Goal: Transaction & Acquisition: Purchase product/service

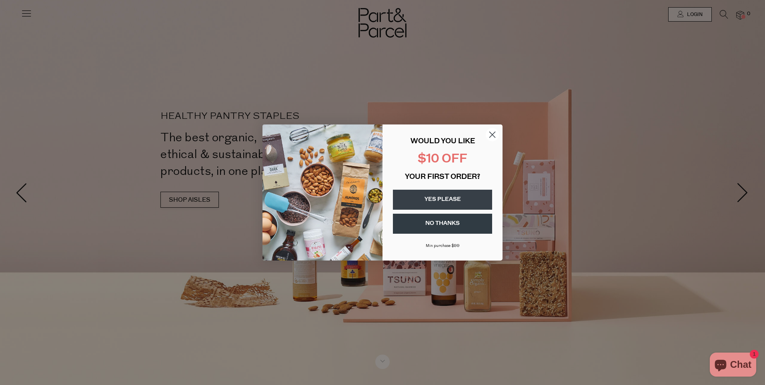
click at [450, 199] on button "YES PLEASE" at bounding box center [442, 200] width 99 height 20
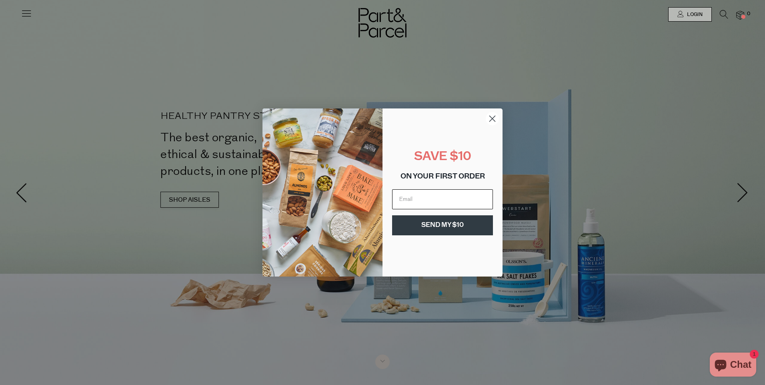
click at [450, 199] on input "Email" at bounding box center [442, 199] width 101 height 20
type input "Jleekelsall77@gmail.com"
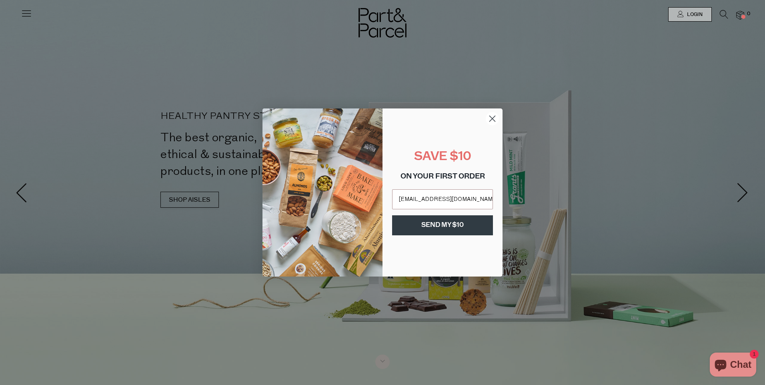
click at [450, 228] on button "SEND MY $10" at bounding box center [442, 225] width 101 height 20
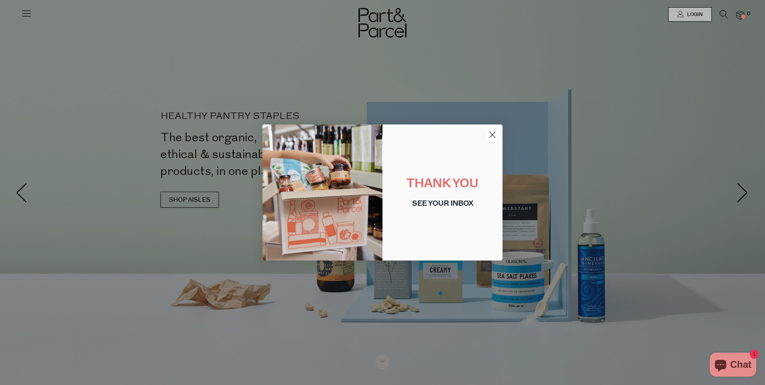
click at [494, 136] on icon "Close dialog" at bounding box center [493, 135] width 6 height 6
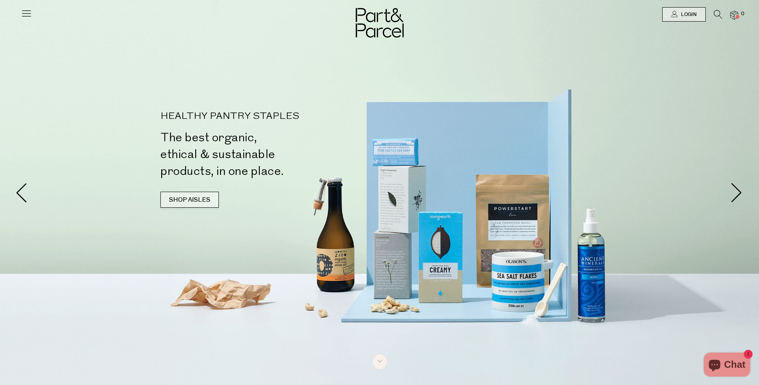
click at [203, 203] on link "SHOP AISLES" at bounding box center [190, 200] width 58 height 16
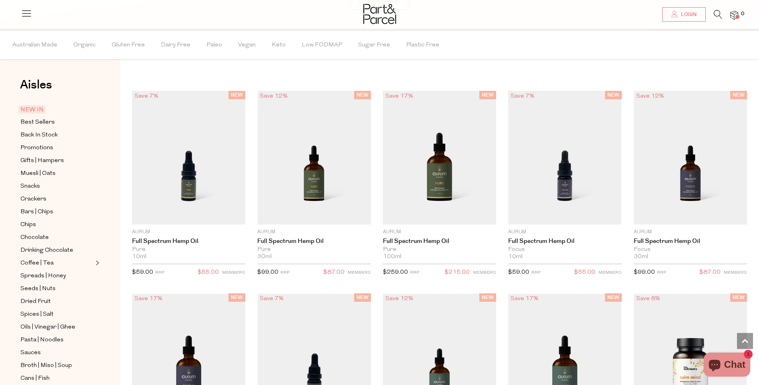
scroll to position [702, 0]
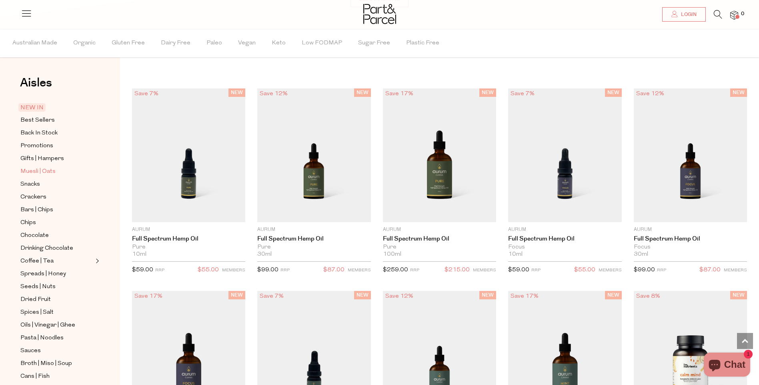
click at [47, 171] on span "Muesli | Oats" at bounding box center [37, 172] width 35 height 10
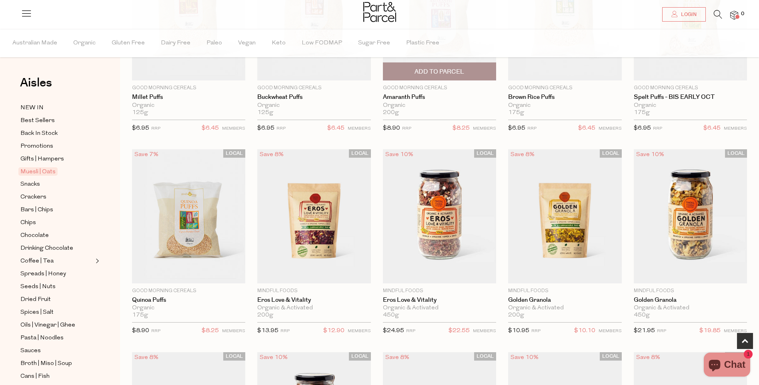
scroll to position [160, 0]
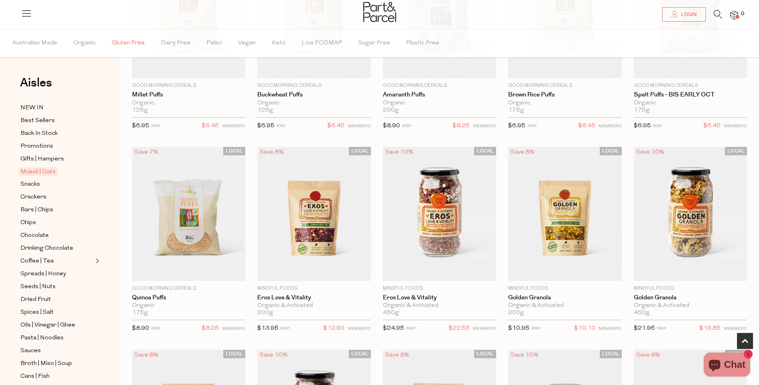
click at [132, 42] on span "Gluten Free" at bounding box center [128, 43] width 33 height 28
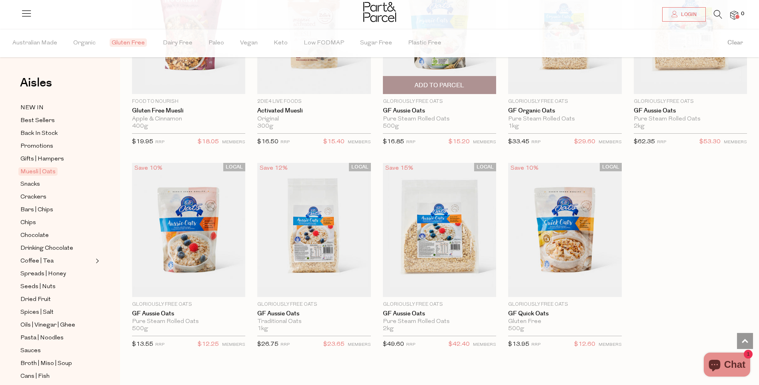
scroll to position [761, 0]
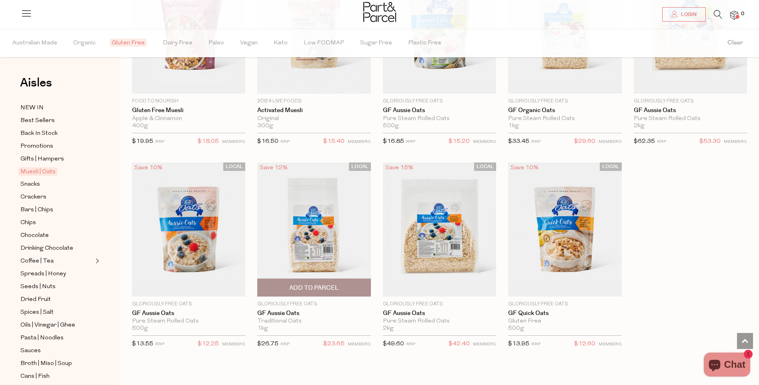
click at [325, 232] on img at bounding box center [313, 230] width 113 height 134
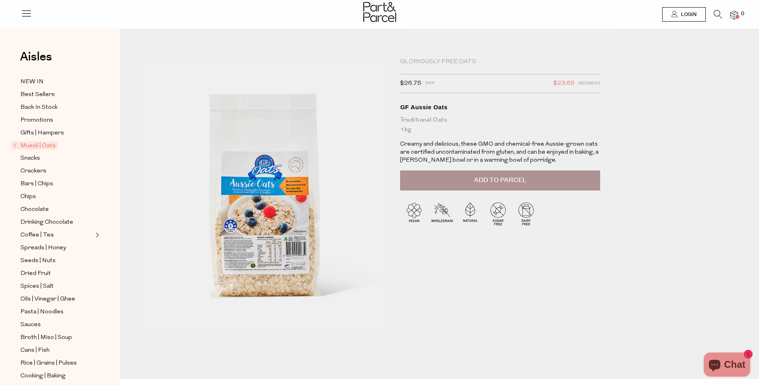
click at [490, 180] on span "Add to Parcel" at bounding box center [500, 180] width 52 height 9
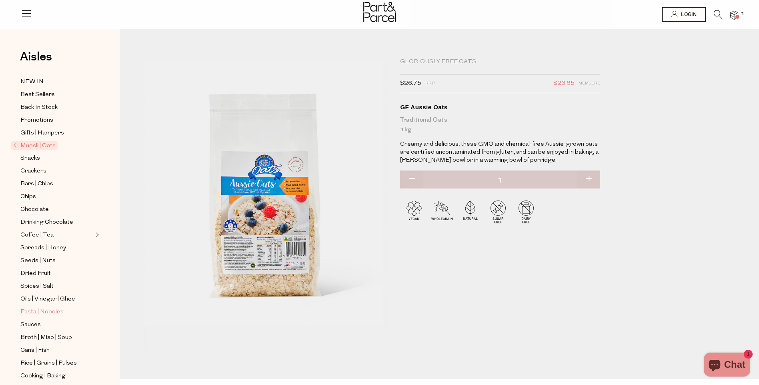
click at [42, 307] on span "Pasta | Noodles" at bounding box center [41, 312] width 43 height 10
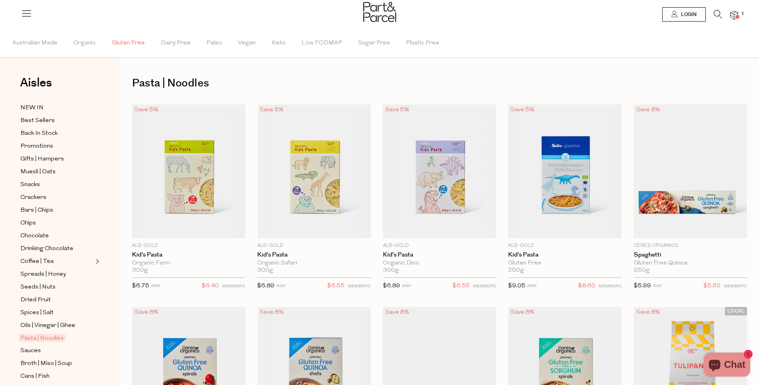
click at [128, 40] on span "Gluten Free" at bounding box center [128, 43] width 33 height 28
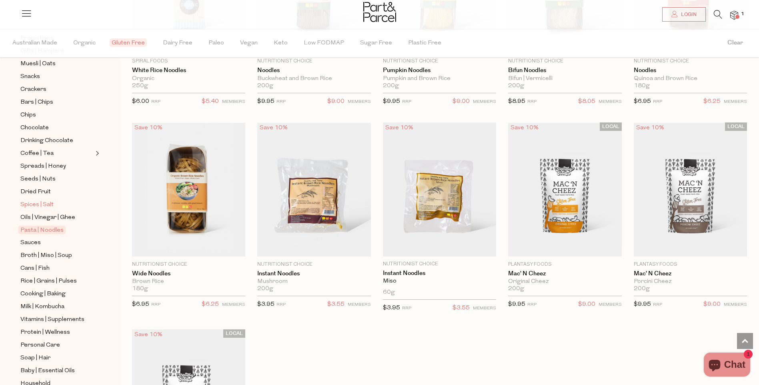
scroll to position [120, 0]
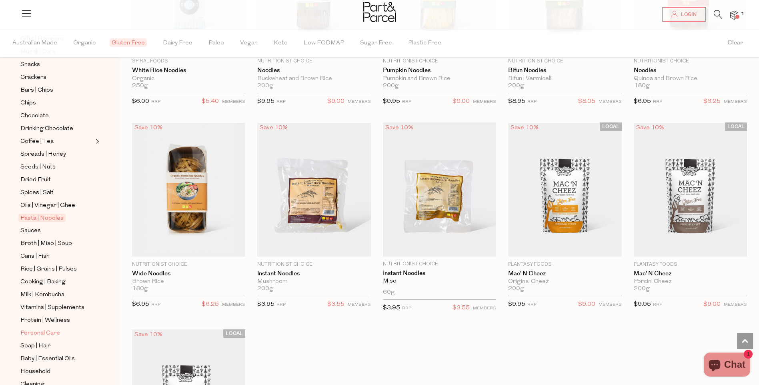
click at [39, 329] on span "Personal Care" at bounding box center [40, 334] width 40 height 10
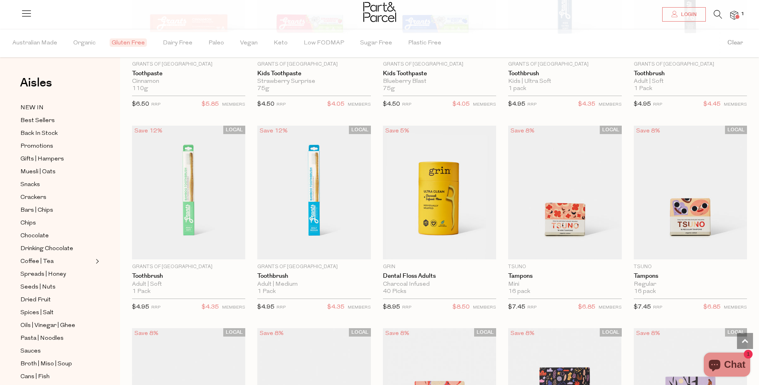
scroll to position [1601, 0]
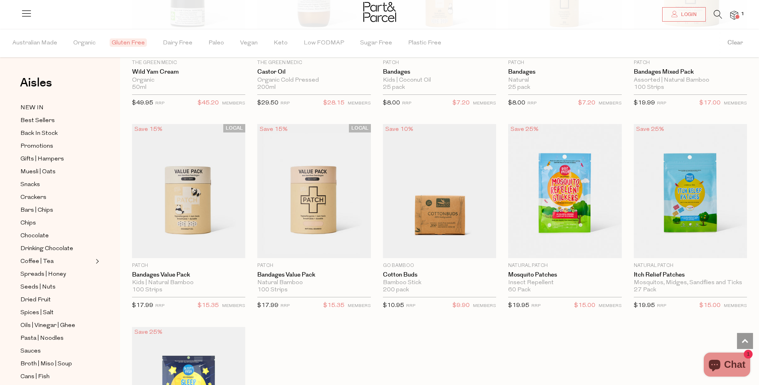
scroll to position [3563, 0]
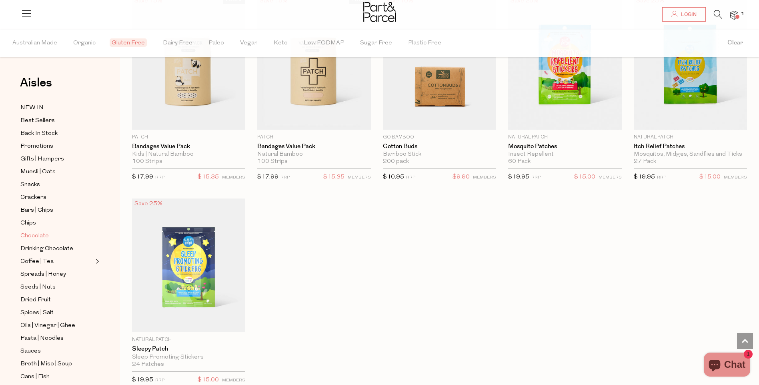
click at [27, 235] on span "Chocolate" at bounding box center [34, 236] width 28 height 10
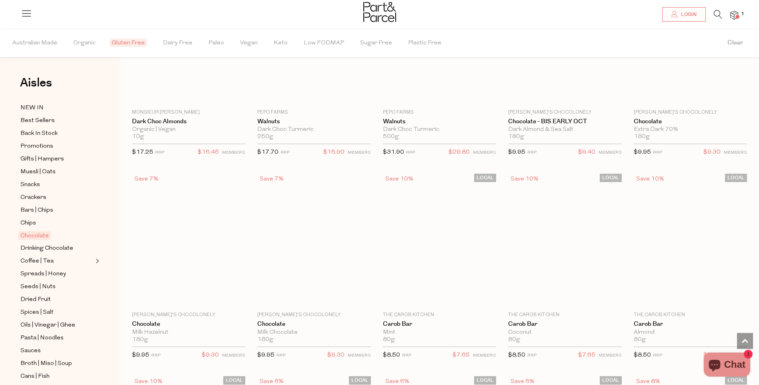
scroll to position [1601, 0]
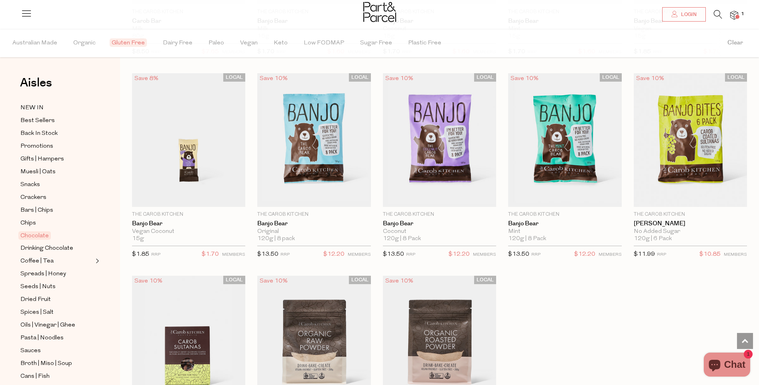
scroll to position [2202, 0]
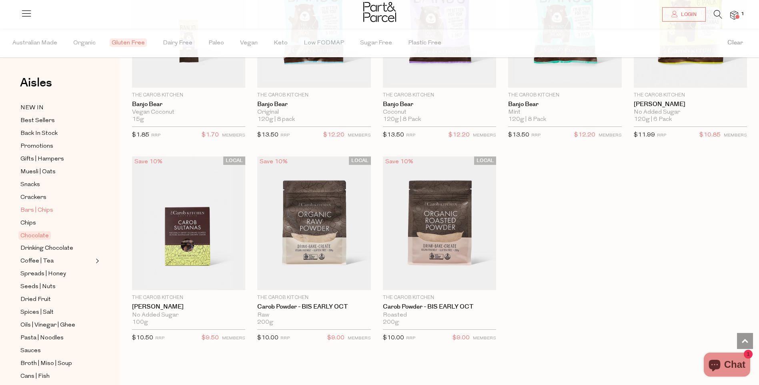
click at [32, 206] on span "Bars | Chips" at bounding box center [36, 211] width 33 height 10
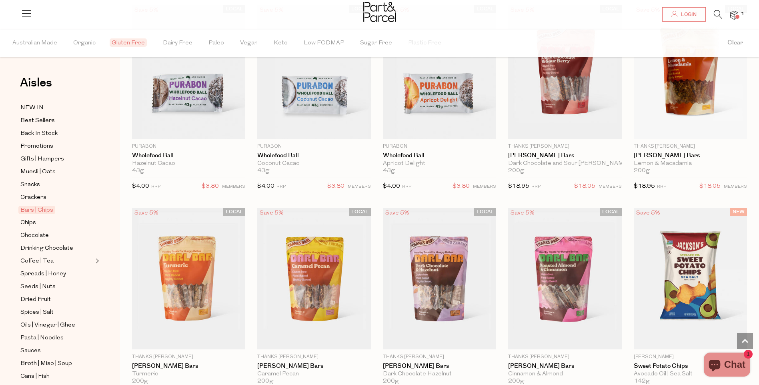
scroll to position [1762, 0]
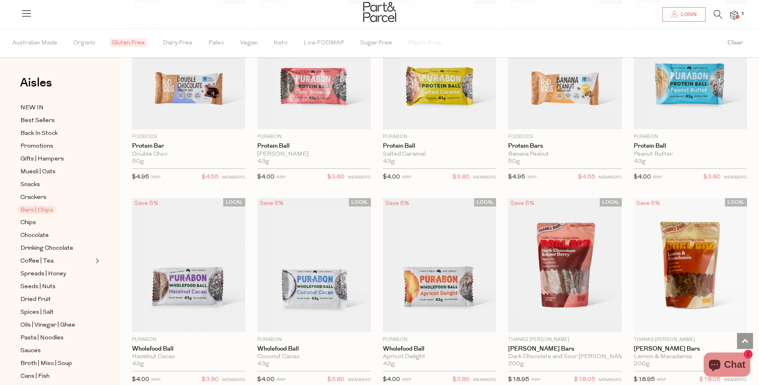
scroll to position [1441, 0]
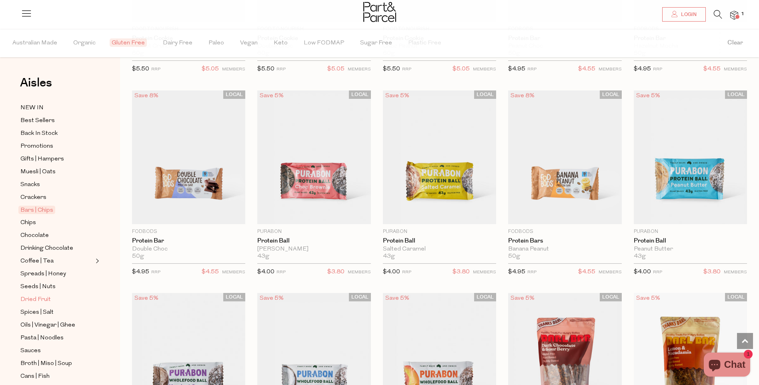
click at [36, 295] on span "Dried Fruit" at bounding box center [35, 300] width 30 height 10
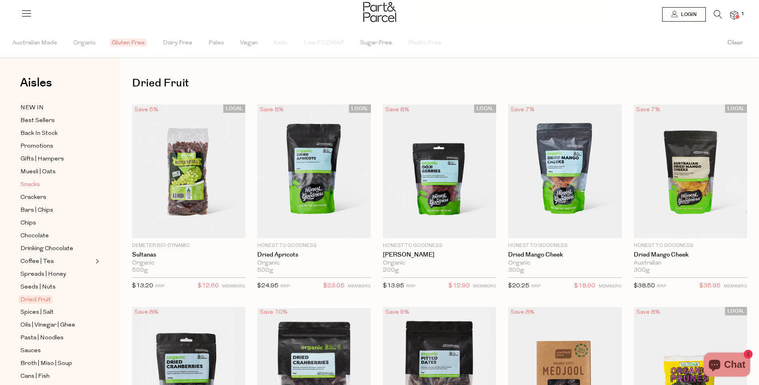
click at [28, 181] on span "Snacks" at bounding box center [30, 185] width 20 height 10
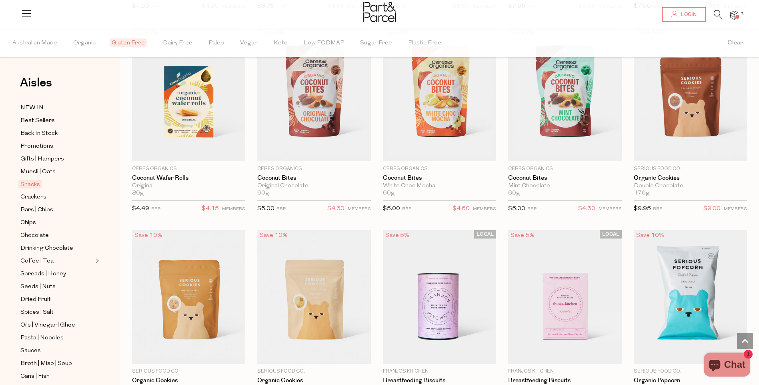
scroll to position [1401, 0]
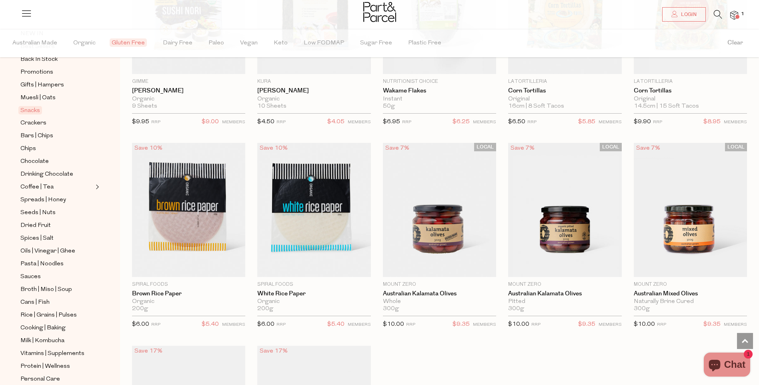
scroll to position [12, 0]
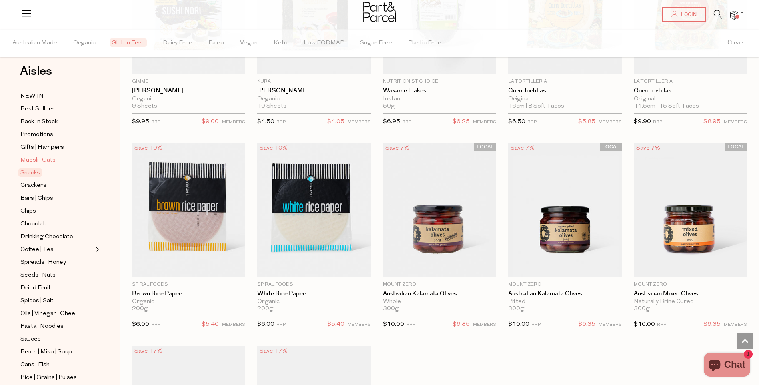
click at [34, 156] on span "Muesli | Oats" at bounding box center [37, 161] width 35 height 10
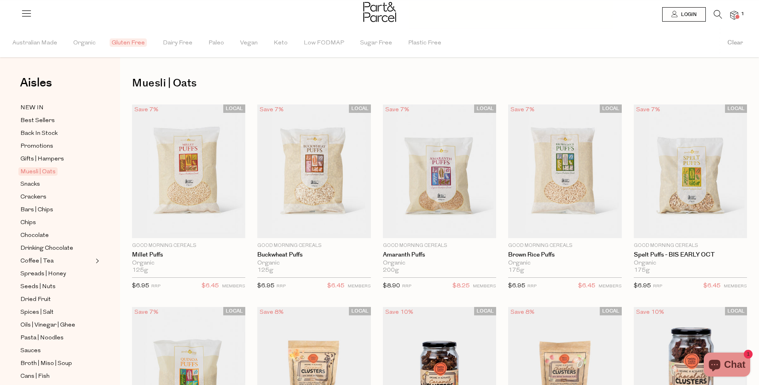
click at [737, 18] on span at bounding box center [738, 17] width 4 height 4
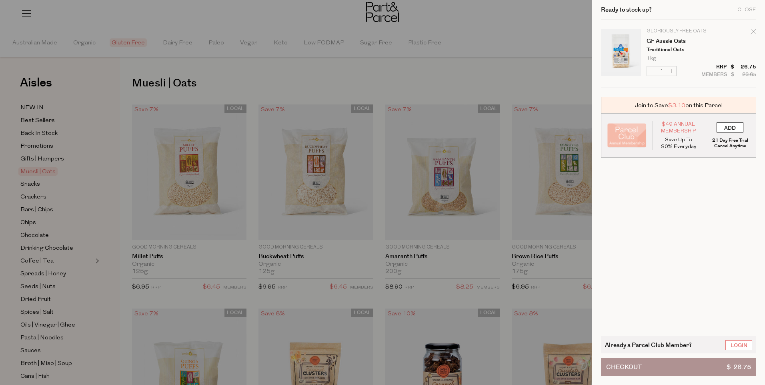
click at [736, 128] on input "ADD" at bounding box center [730, 128] width 27 height 10
type input "ADDED"
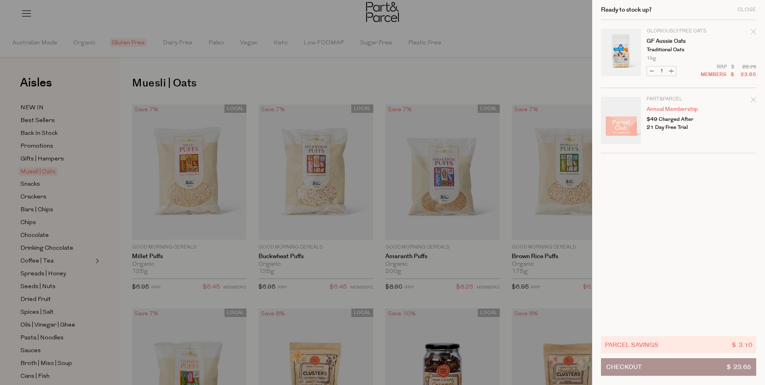
click at [686, 365] on button "Checkout $ 23.65" at bounding box center [678, 367] width 155 height 18
